Goal: Check status: Check status

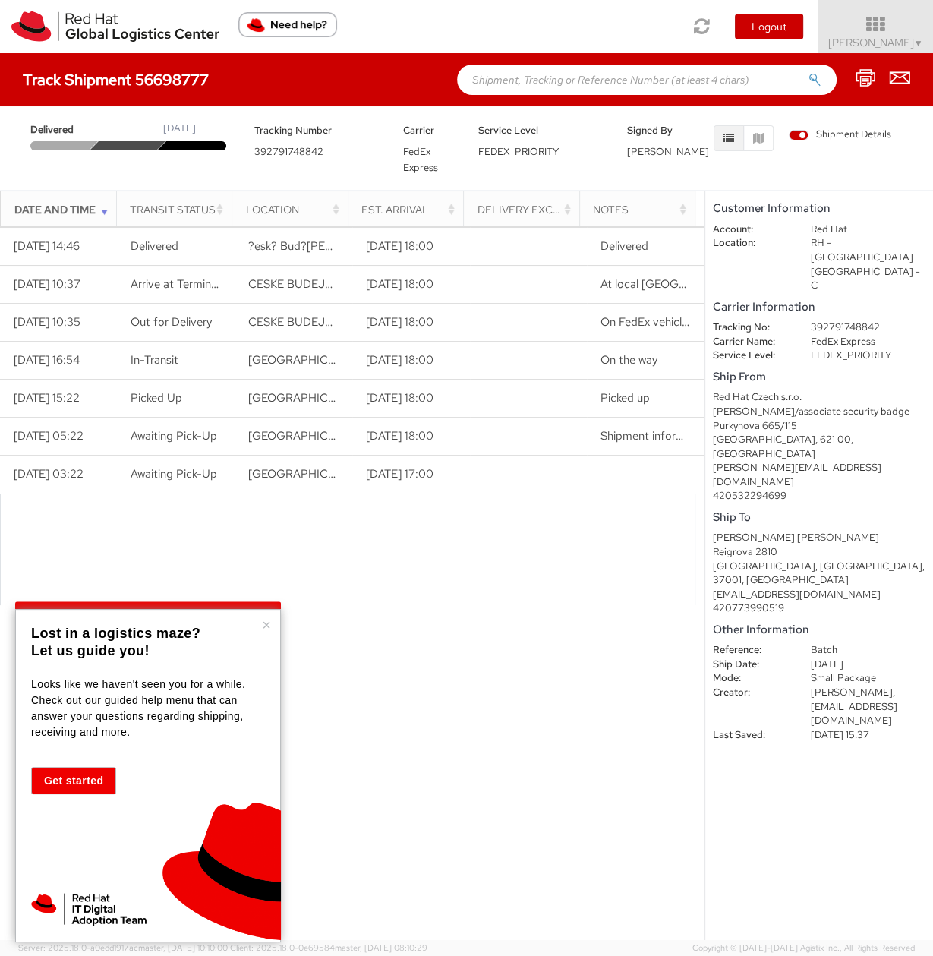
drag, startPoint x: 231, startPoint y: 125, endPoint x: 381, endPoint y: 205, distance: 170.2
click at [359, 188] on div "Delivered September 04, 2025 Tracking Number 392791748842 Carrier FedEx Express…" at bounding box center [466, 148] width 933 height 84
click at [74, 768] on button "Get started" at bounding box center [73, 780] width 85 height 27
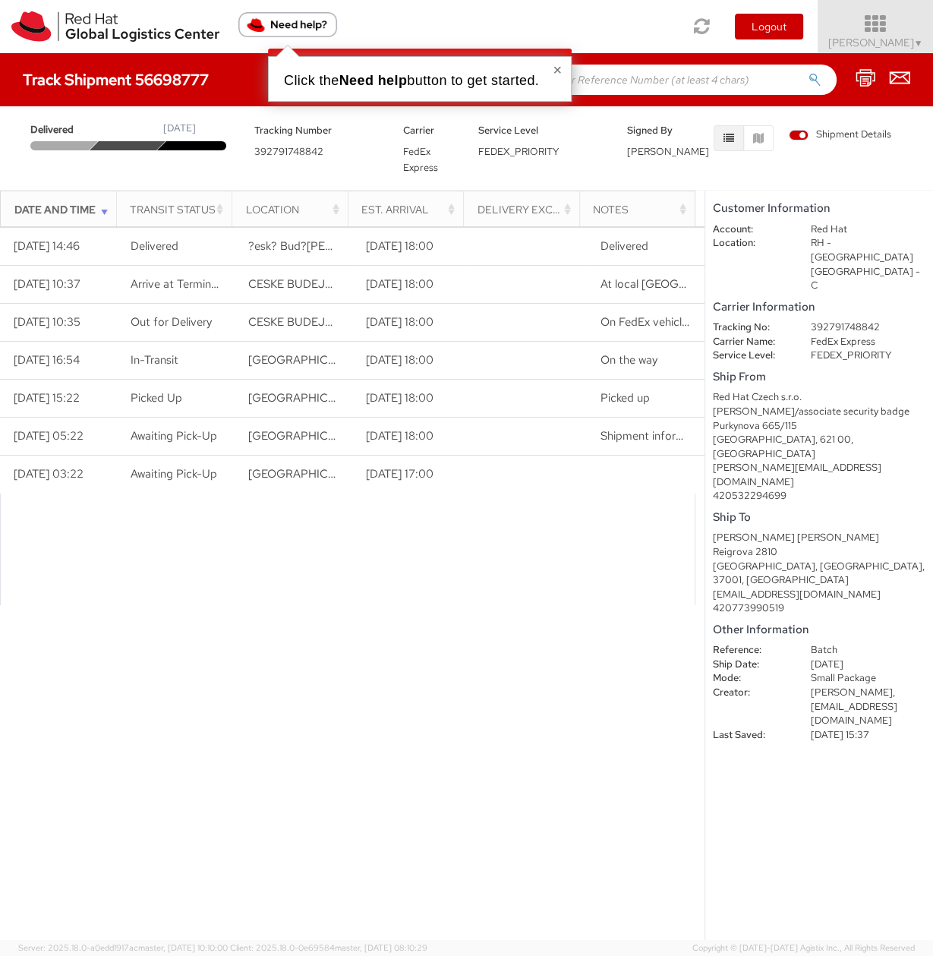
click at [912, 32] on icon at bounding box center [875, 24] width 133 height 21
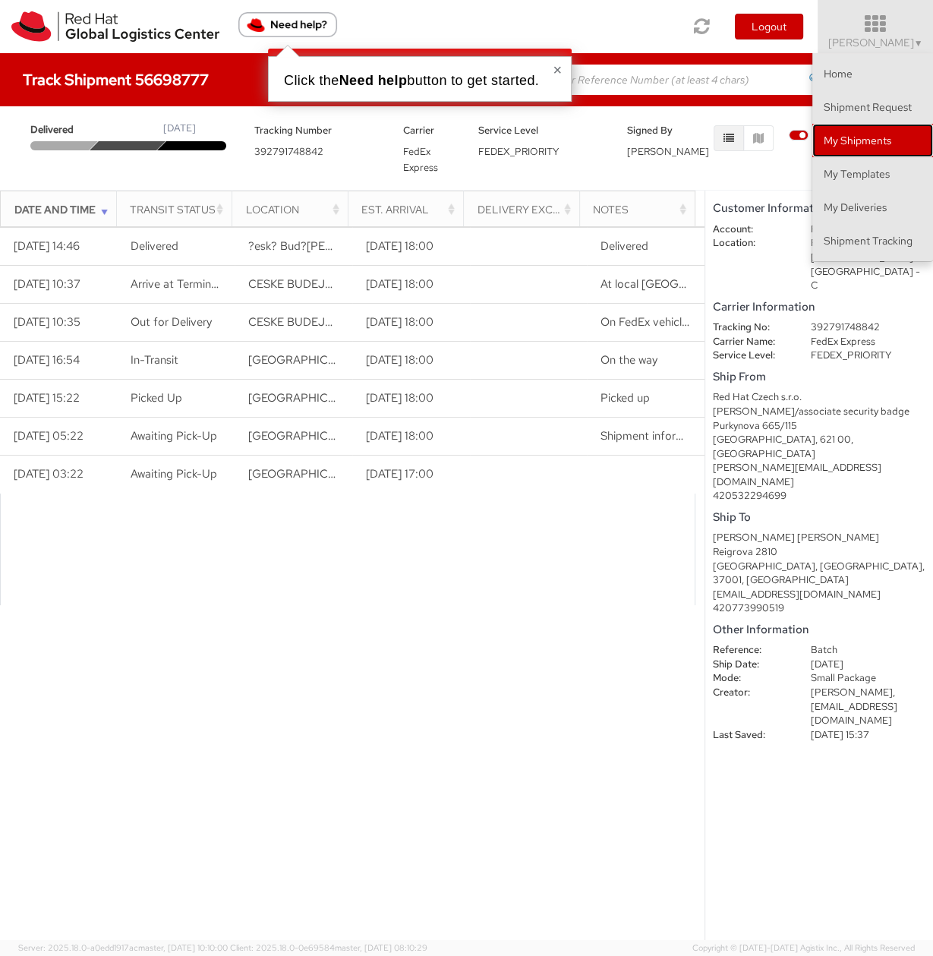
click at [878, 147] on link "My Shipments" at bounding box center [872, 140] width 121 height 33
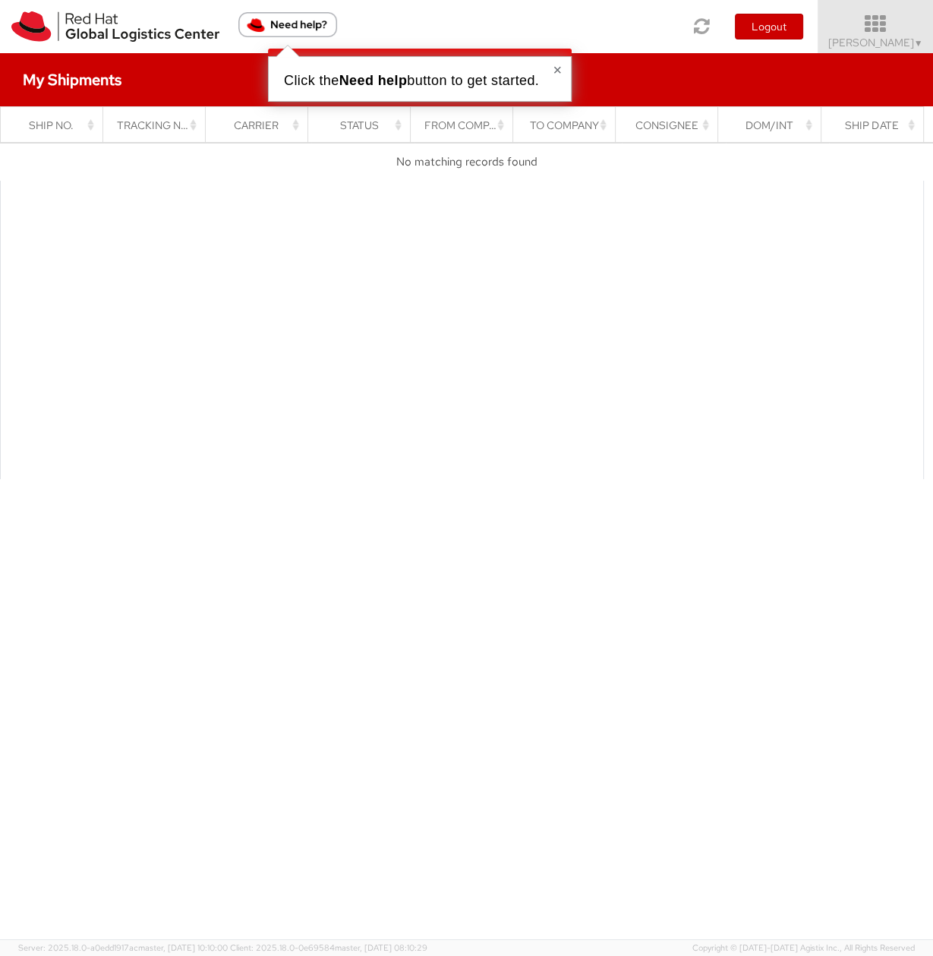
drag, startPoint x: 931, startPoint y: 36, endPoint x: 917, endPoint y: 34, distance: 13.9
click at [929, 36] on link "Oliver Smakal ▼" at bounding box center [875, 26] width 115 height 53
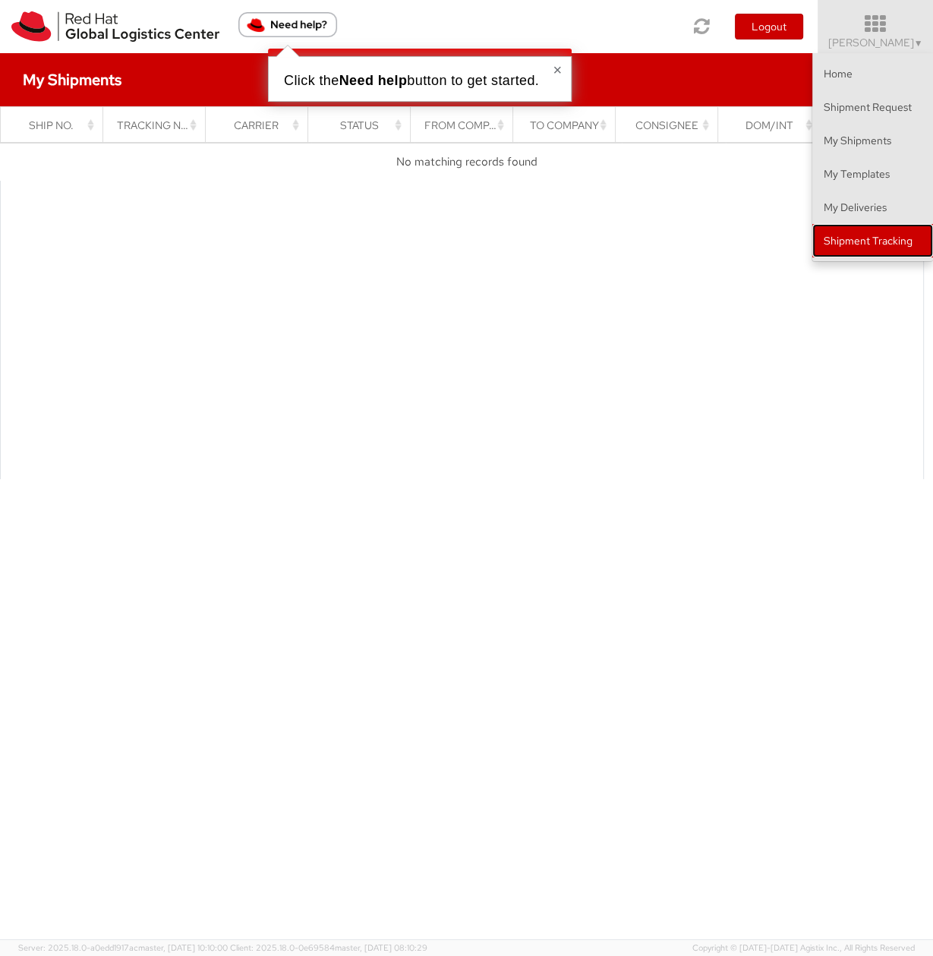
click at [831, 241] on link "Shipment Tracking" at bounding box center [872, 240] width 121 height 33
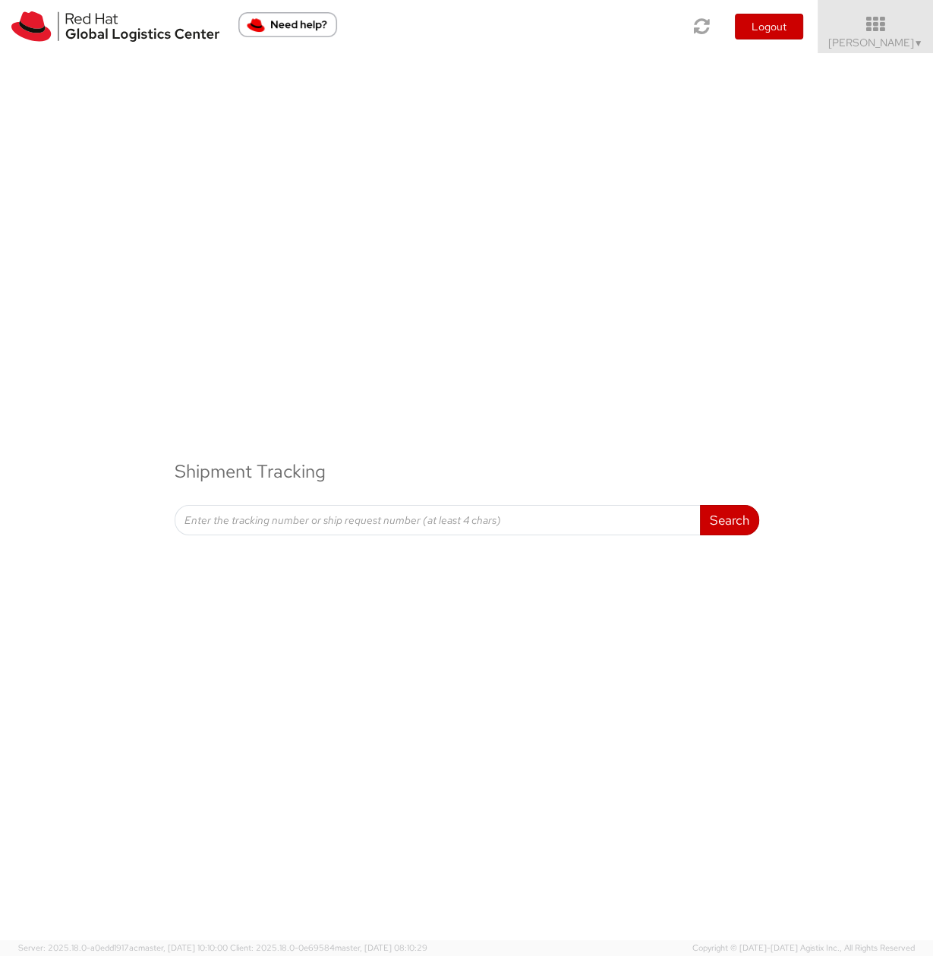
click at [866, 55] on div "Shipment Tracking Search Refine By Ship From Date To" at bounding box center [466, 303] width 933 height 501
click at [867, 38] on span "Oliver Smakal ▼" at bounding box center [875, 43] width 95 height 14
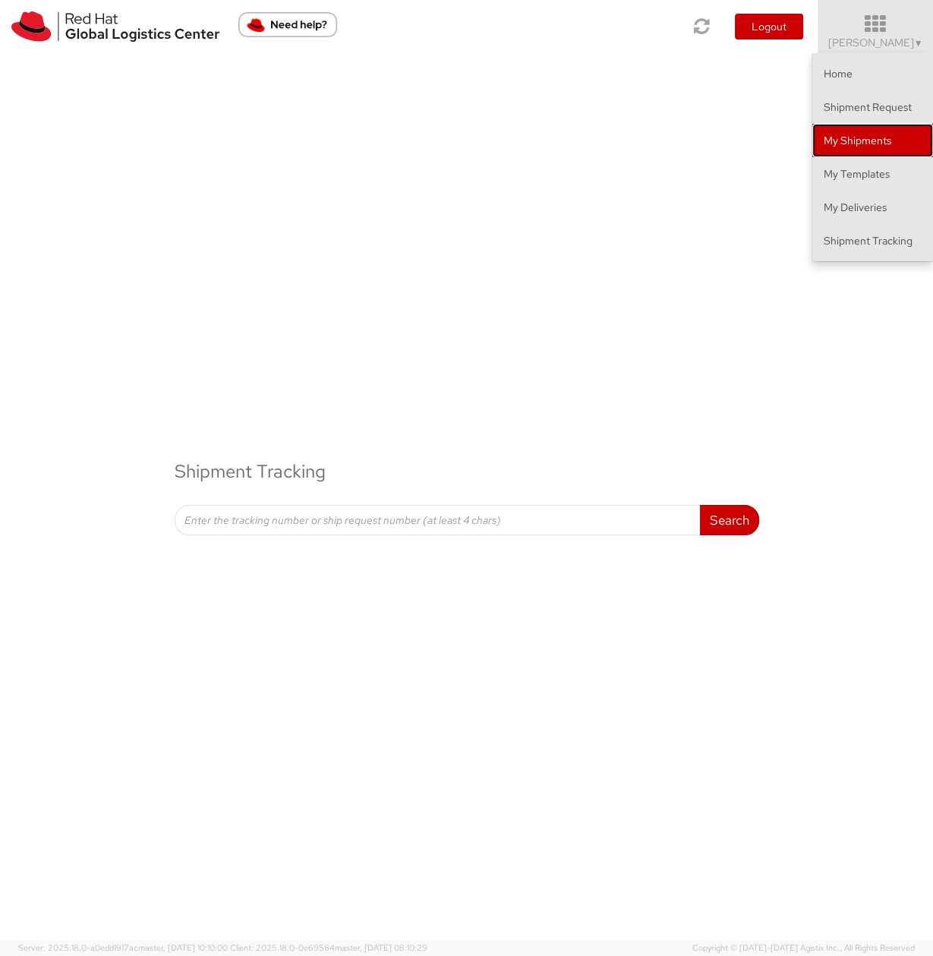
click at [881, 134] on link "My Shipments" at bounding box center [872, 140] width 121 height 33
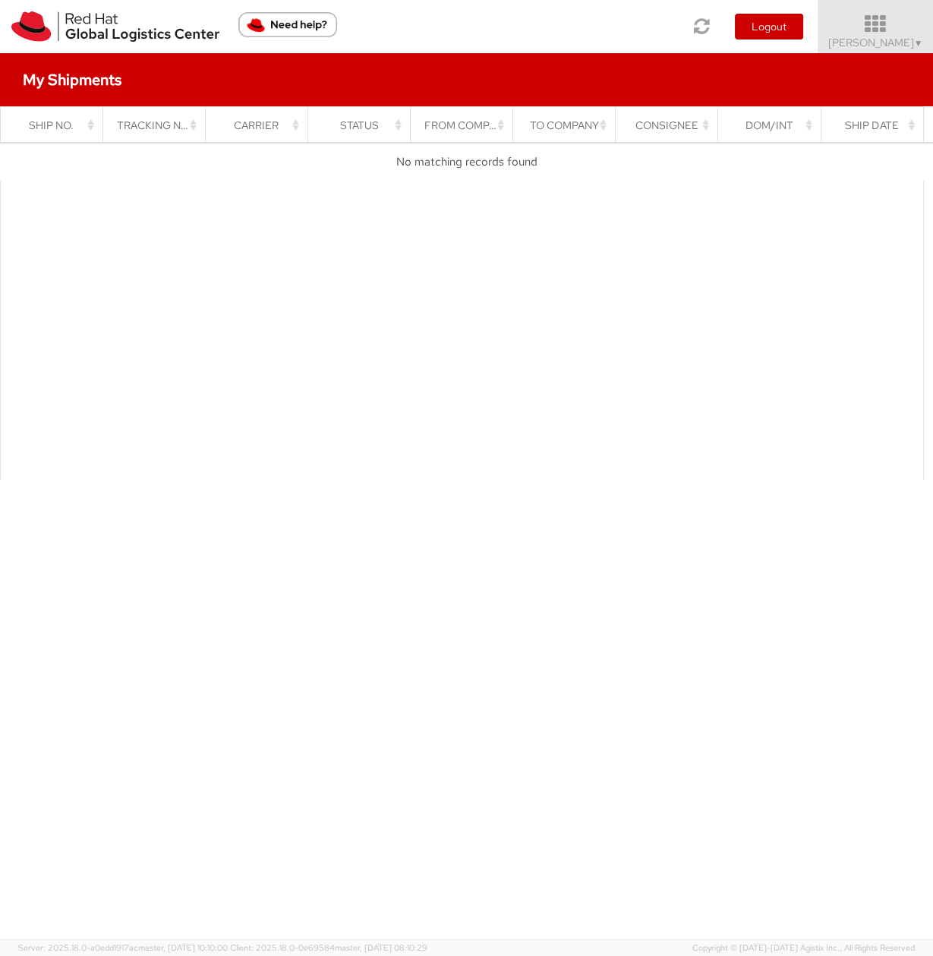
click at [890, 14] on icon at bounding box center [875, 24] width 133 height 21
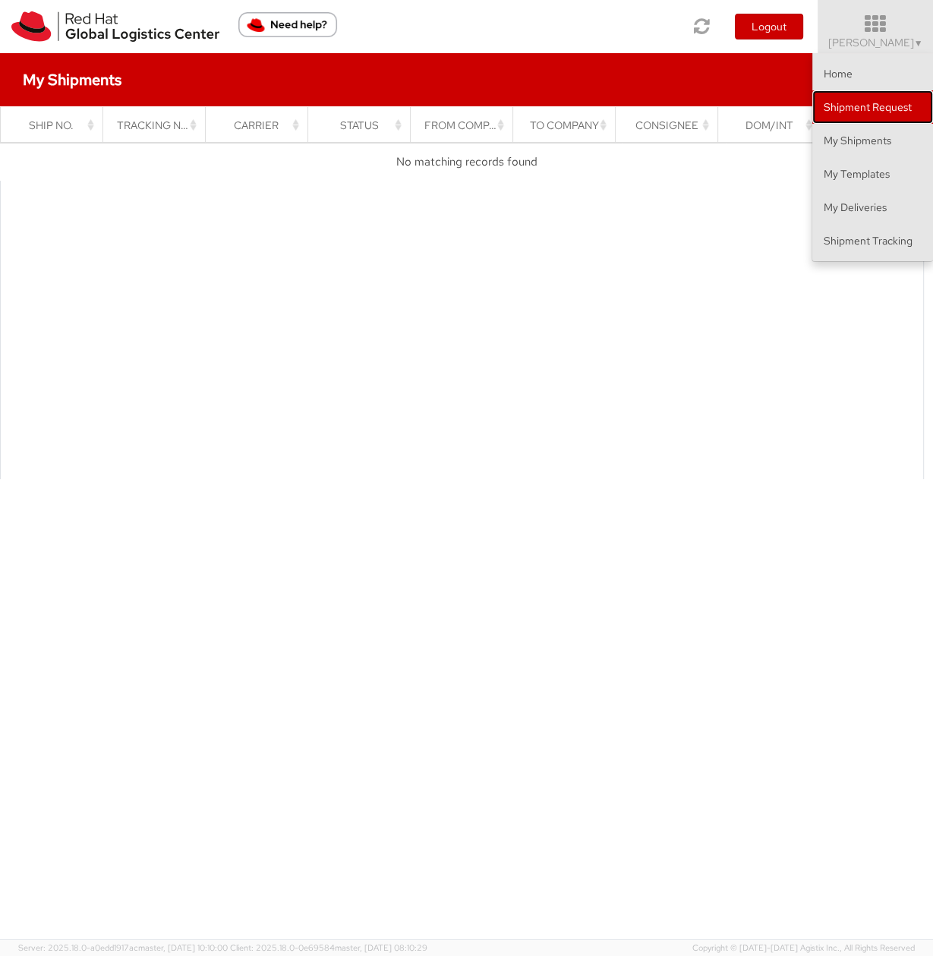
click at [877, 97] on link "Shipment Request" at bounding box center [872, 106] width 121 height 33
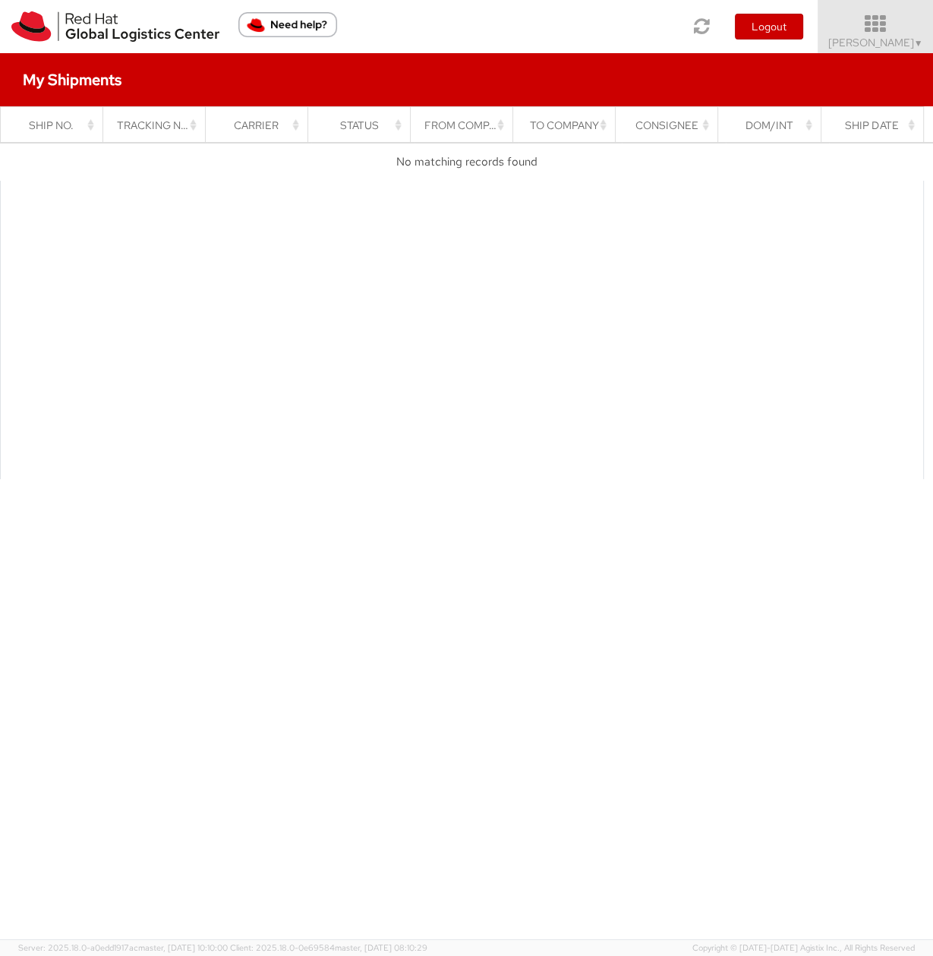
click at [885, 23] on icon at bounding box center [875, 24] width 133 height 21
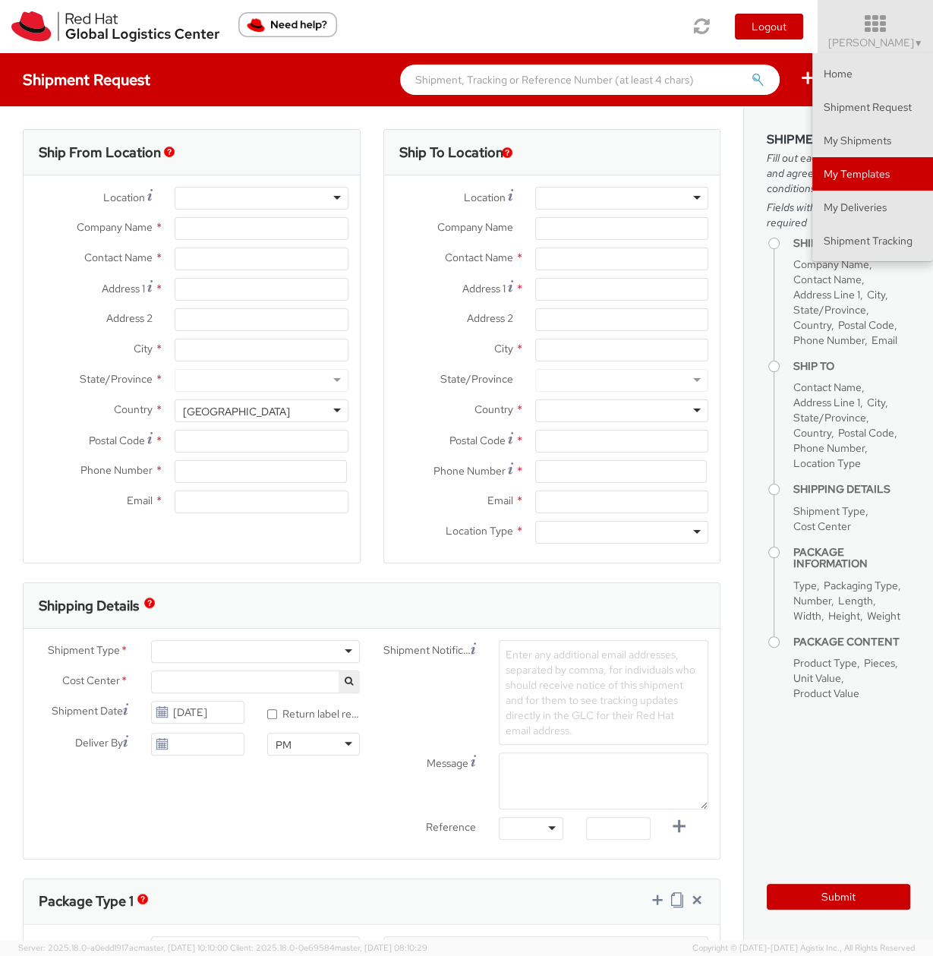
select select
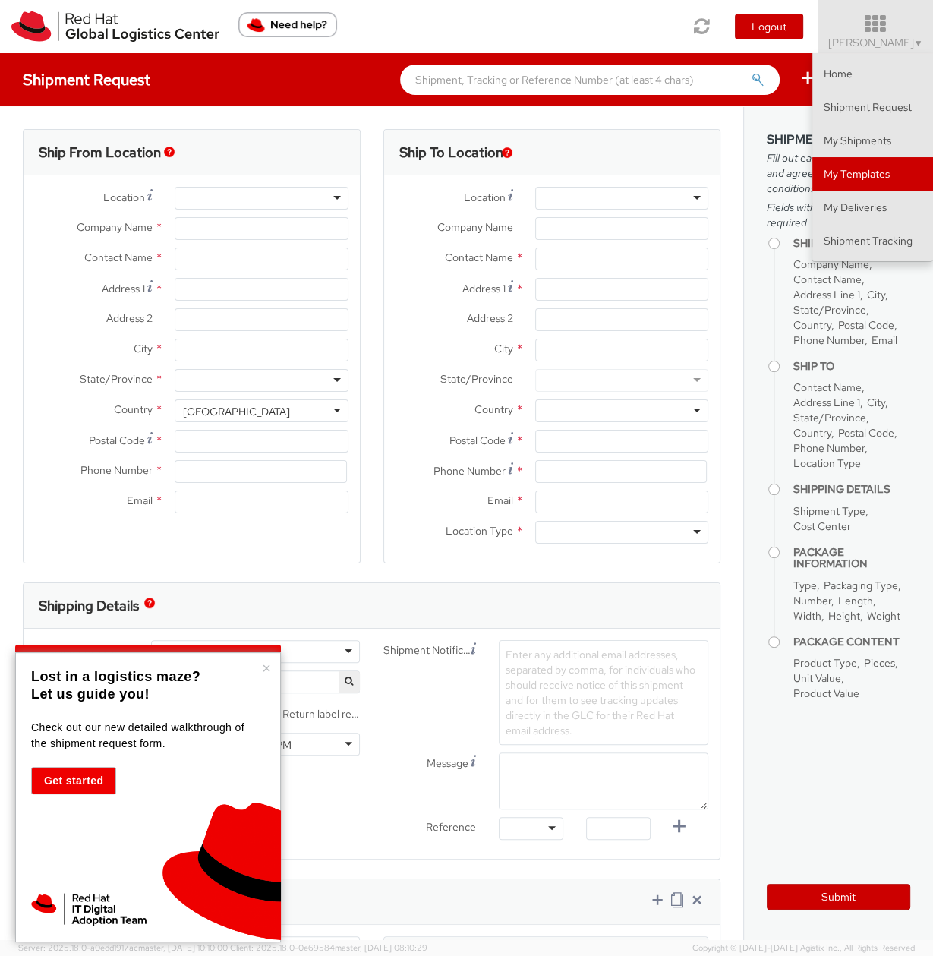
select select "706"
click at [871, 184] on link "My Templates" at bounding box center [872, 173] width 121 height 33
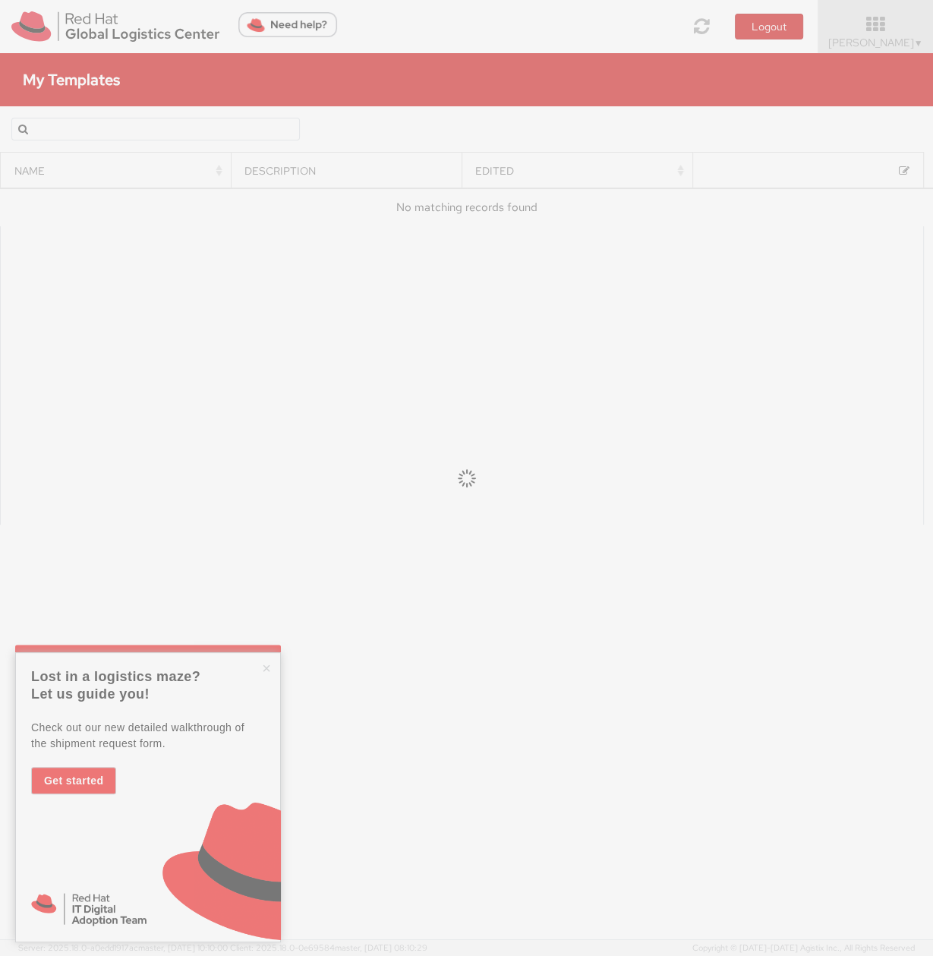
click at [885, 34] on div at bounding box center [466, 478] width 933 height 956
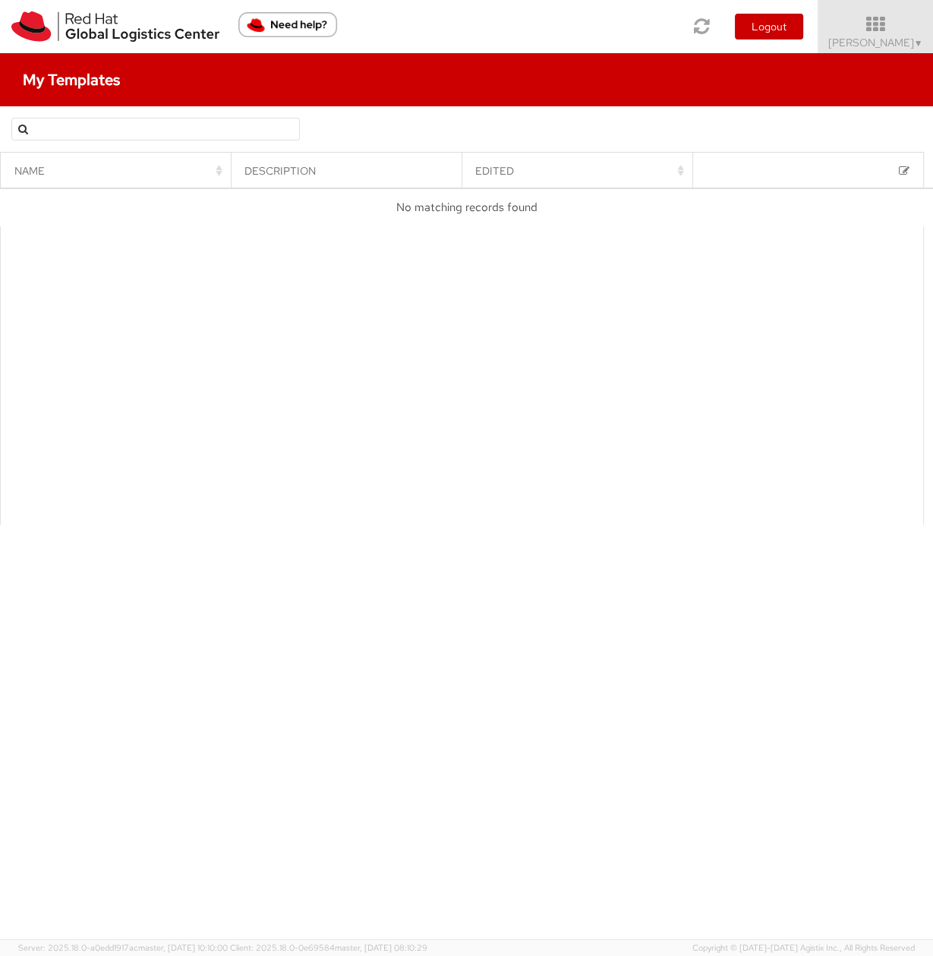
click at [885, 33] on icon at bounding box center [875, 24] width 115 height 18
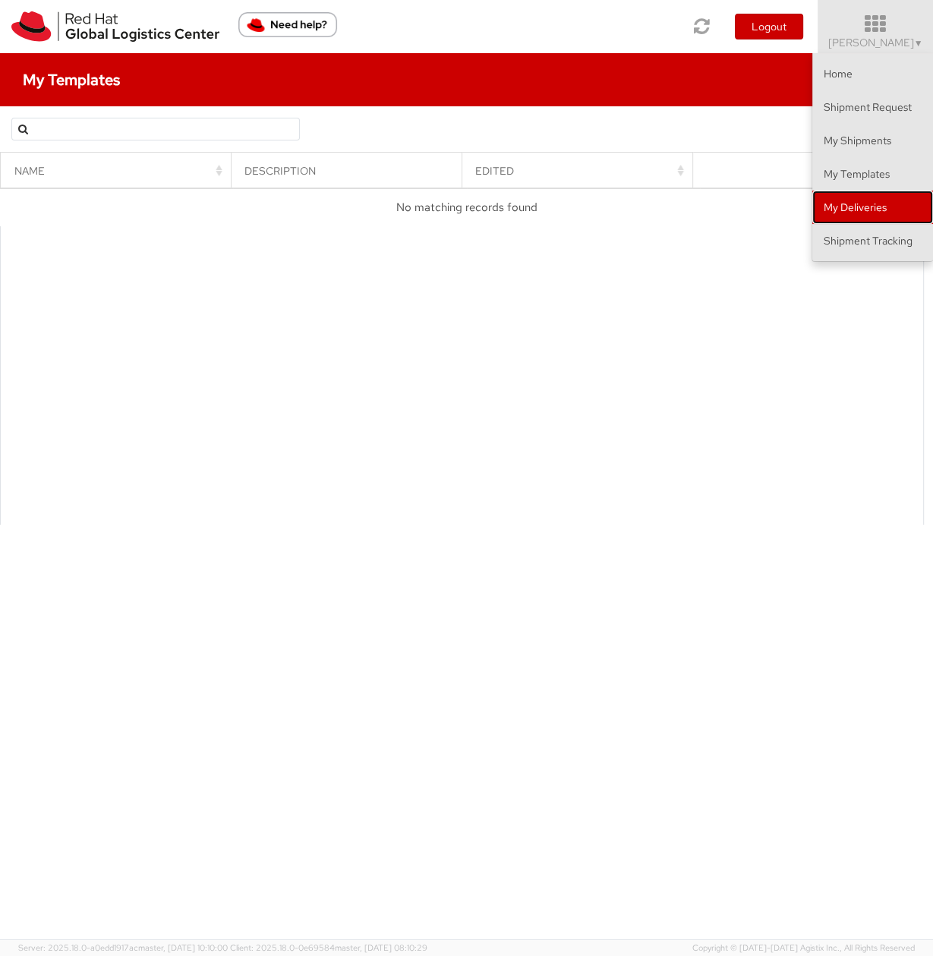
click at [869, 207] on link "My Deliveries" at bounding box center [872, 207] width 121 height 33
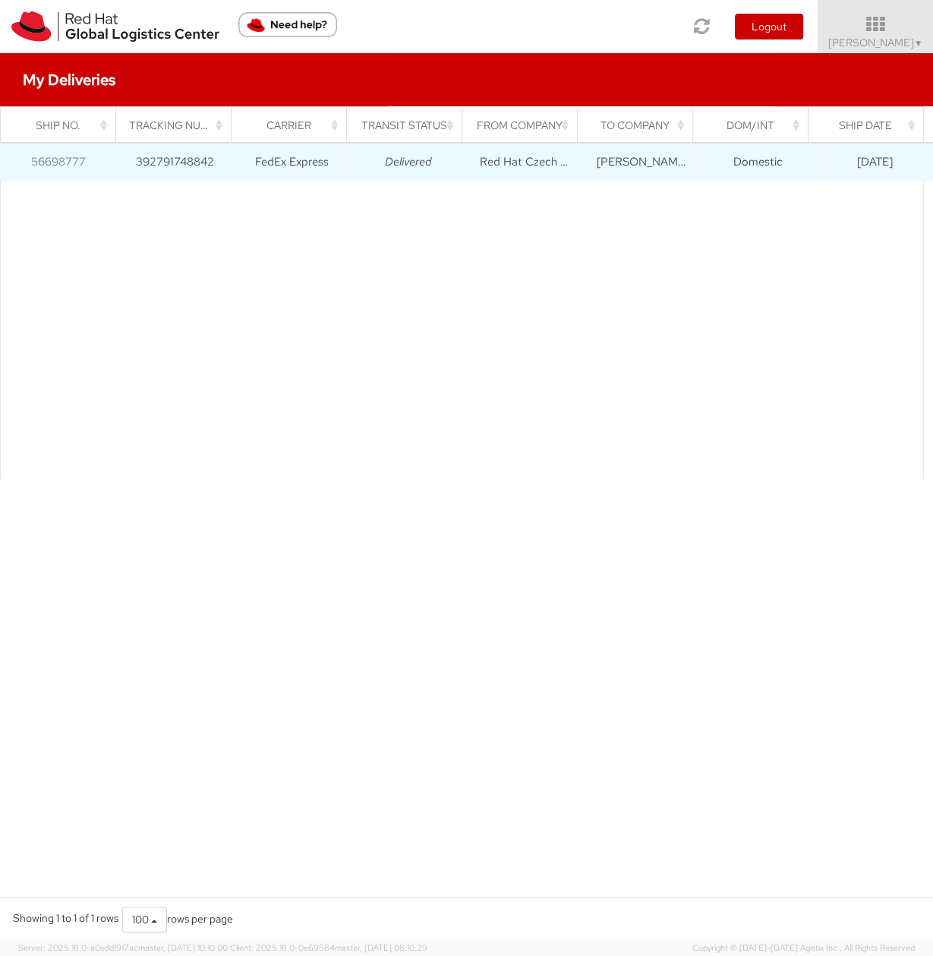
click at [410, 173] on td "Delivered" at bounding box center [408, 162] width 117 height 38
click at [280, 162] on td "FedEx Express" at bounding box center [291, 162] width 117 height 38
drag, startPoint x: 65, startPoint y: 157, endPoint x: 561, endPoint y: 150, distance: 495.8
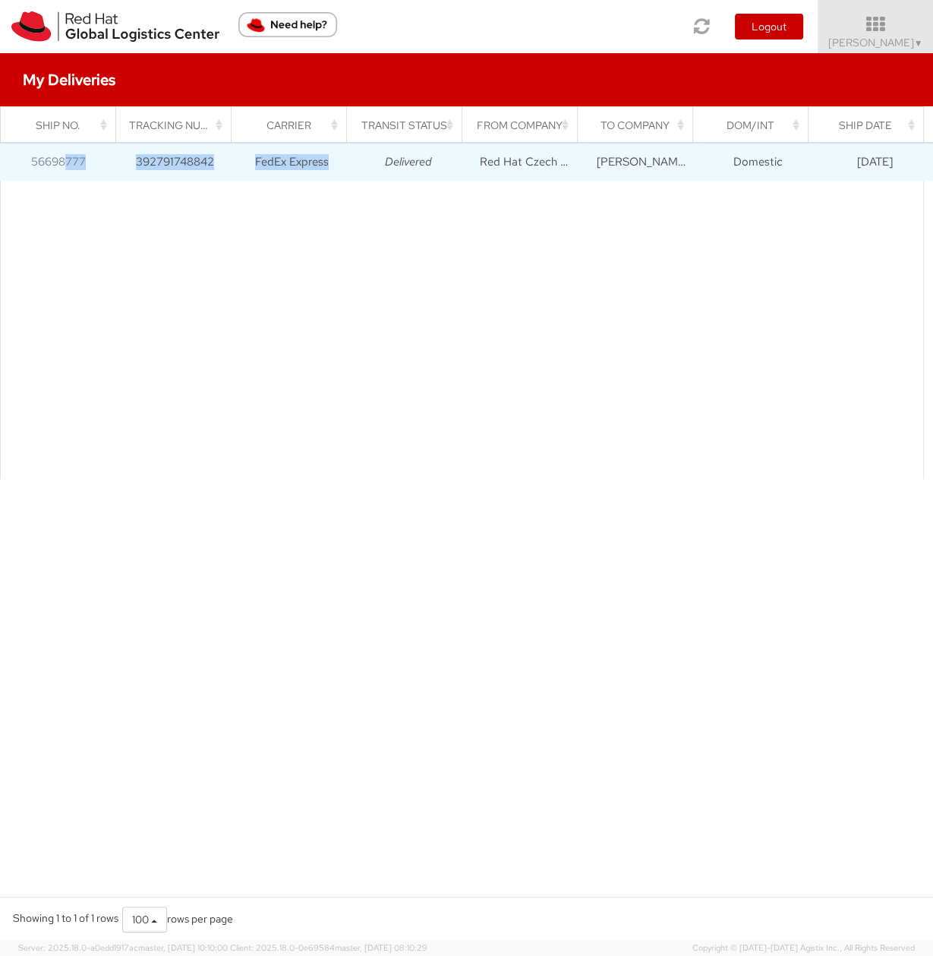
click at [535, 150] on tr "56698777 392791748842 FedEx Express Delivered Red Hat Czech s.r.o. Oliver Smaka…" at bounding box center [466, 162] width 933 height 38
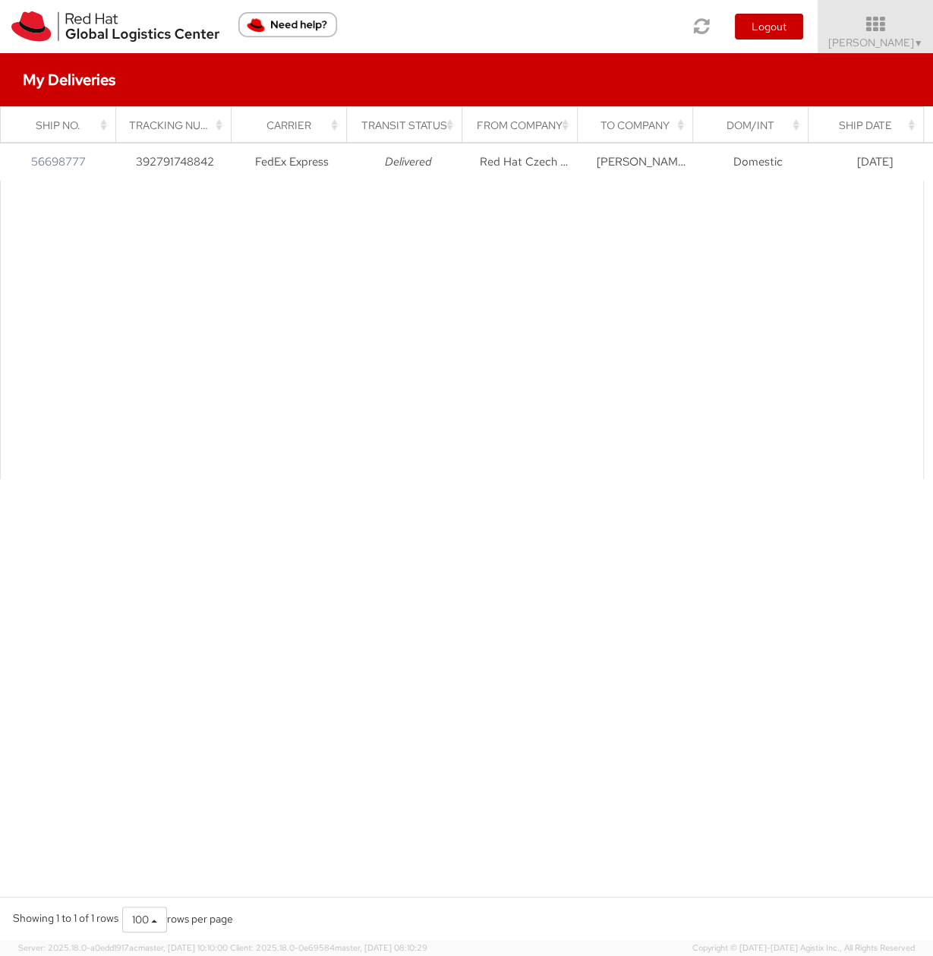
click at [583, 300] on div at bounding box center [462, 330] width 924 height 298
